Goal: Obtain resource: Obtain resource

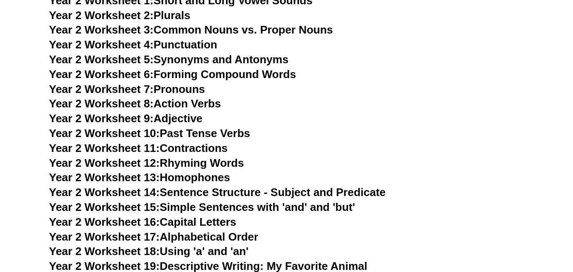
scroll to position [2079, 0]
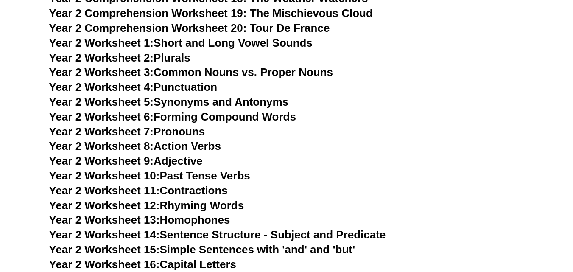
click at [145, 146] on span "Year 2 Worksheet 8:" at bounding box center [101, 146] width 105 height 13
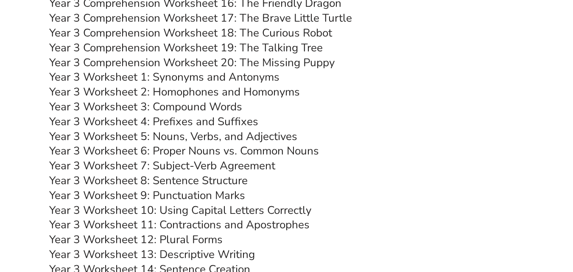
scroll to position [2715, 0]
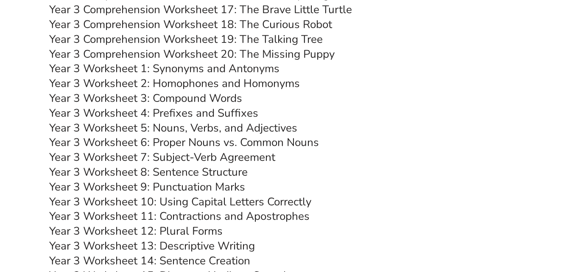
click at [249, 203] on link "Year 3 Worksheet 10: Using Capital Letters Correctly" at bounding box center [180, 201] width 262 height 15
click at [213, 218] on link "Year 3 Worksheet 11: Contractions and Apostrophes" at bounding box center [179, 216] width 261 height 15
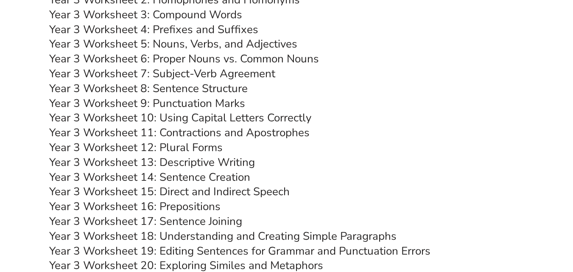
scroll to position [2966, 0]
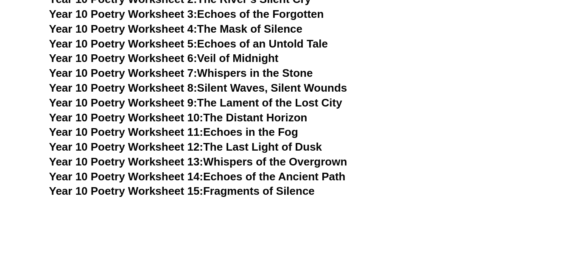
scroll to position [2969, 0]
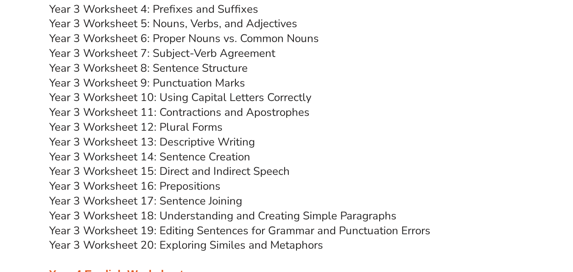
scroll to position [3009, 0]
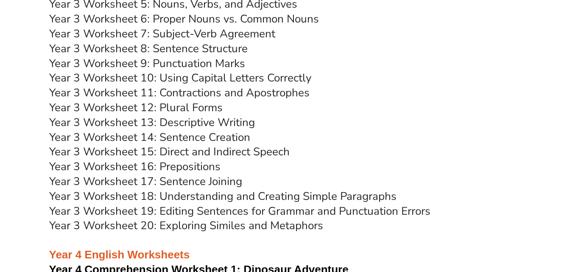
click at [207, 125] on link "Year 3 Worksheet 13: Descriptive Writing" at bounding box center [152, 122] width 206 height 15
click at [190, 139] on link "Year 3 Worksheet 14: Sentence Creation" at bounding box center [149, 137] width 201 height 15
